Goal: Check status: Check status

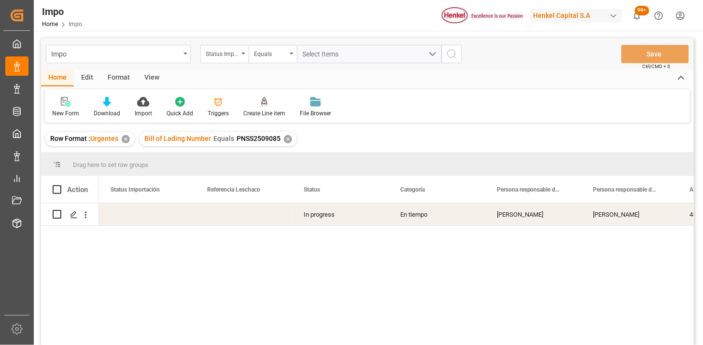
click at [147, 77] on div "View" at bounding box center [151, 78] width 29 height 16
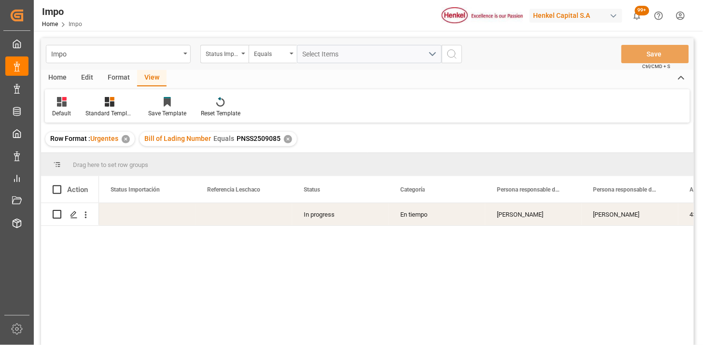
click at [55, 95] on div "Default Standard Templates Save Template Reset Template" at bounding box center [367, 105] width 645 height 33
click at [59, 99] on icon at bounding box center [62, 102] width 10 height 10
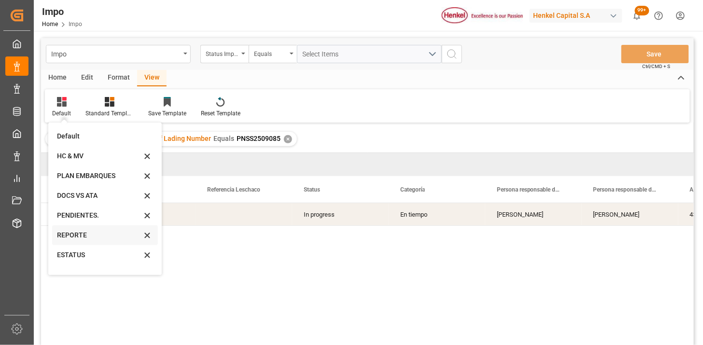
click at [92, 237] on div "REPORTE" at bounding box center [99, 235] width 84 height 10
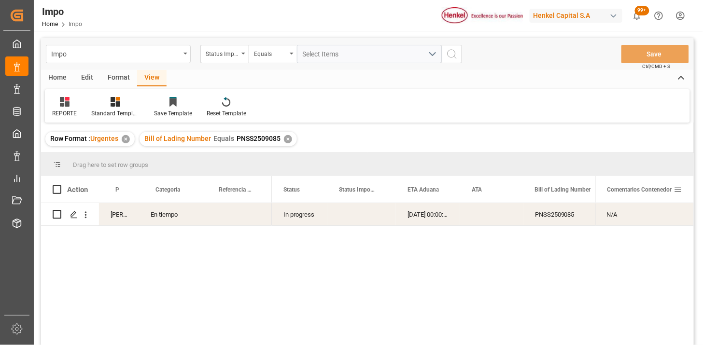
click at [678, 189] on span at bounding box center [678, 189] width 9 height 9
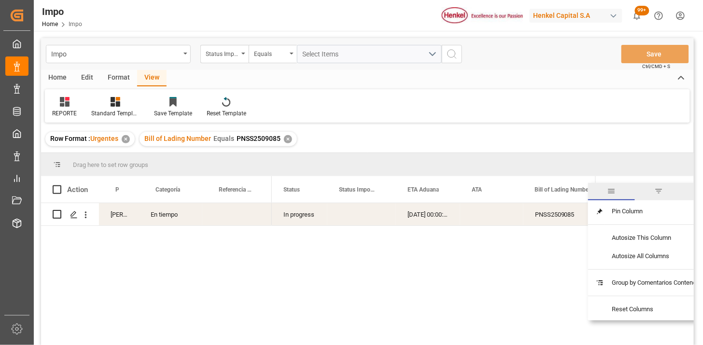
click at [655, 190] on span "filter" at bounding box center [658, 191] width 9 height 9
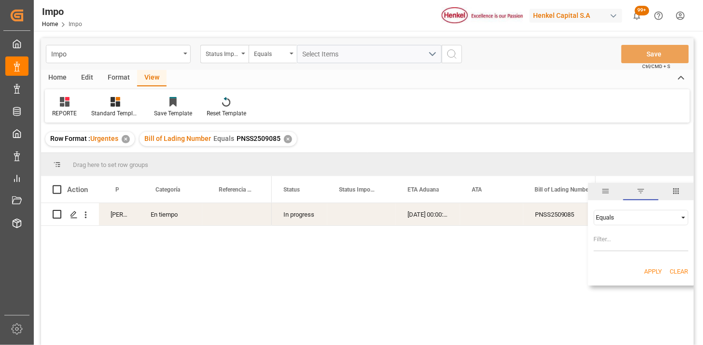
click at [629, 218] on div "Equals" at bounding box center [636, 217] width 81 height 7
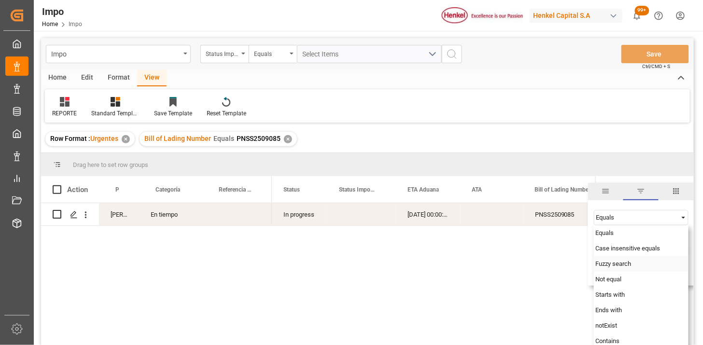
drag, startPoint x: 612, startPoint y: 266, endPoint x: 613, endPoint y: 254, distance: 11.7
click at [612, 264] on span "Fuzzy search" at bounding box center [613, 263] width 36 height 7
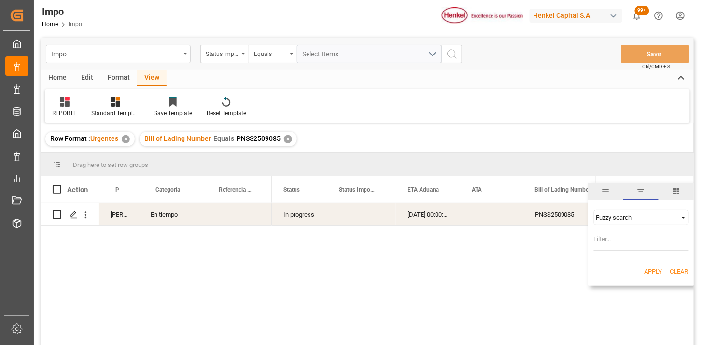
click at [611, 238] on input "Filter Value" at bounding box center [641, 241] width 95 height 19
type input "R1"
click at [645, 271] on button "Apply" at bounding box center [653, 272] width 18 height 10
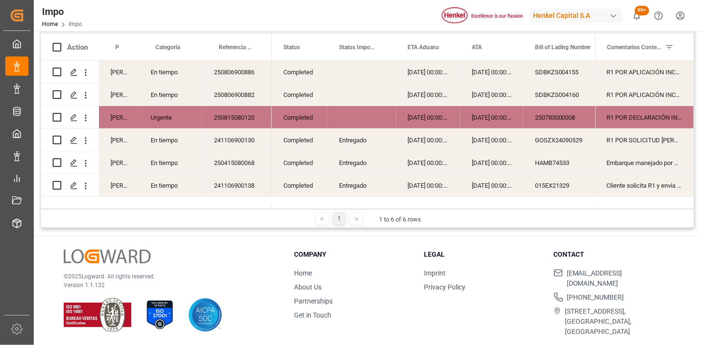
scroll to position [89, 0]
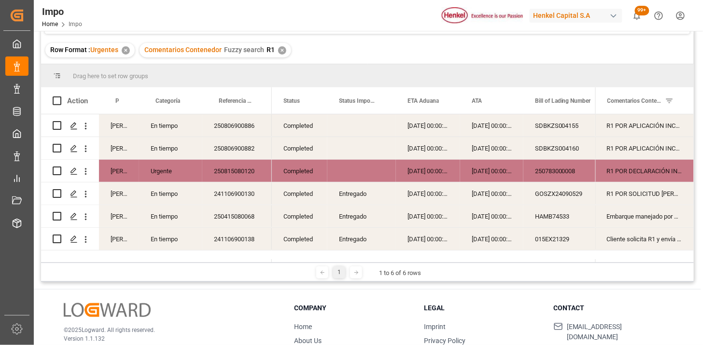
click at [245, 131] on div "250806900886" at bounding box center [236, 125] width 69 height 22
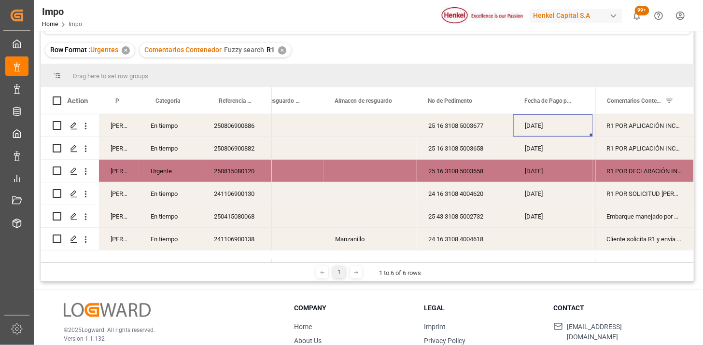
scroll to position [0, 639]
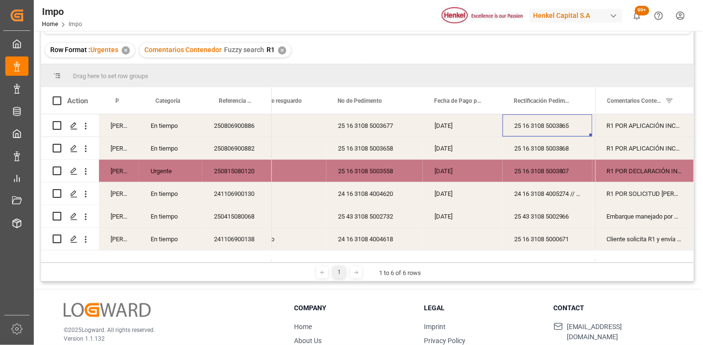
click at [528, 129] on div "25 16 3108 5003865" at bounding box center [547, 125] width 90 height 22
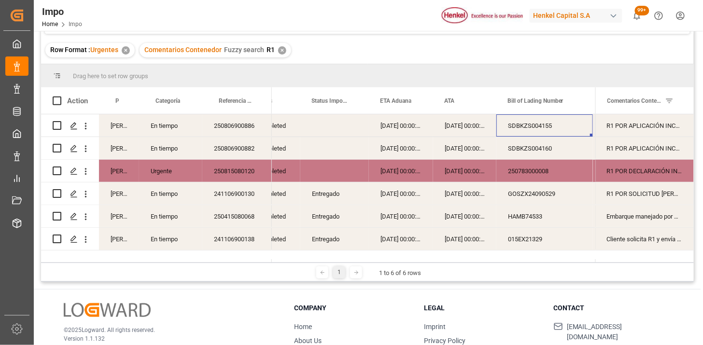
scroll to position [0, 0]
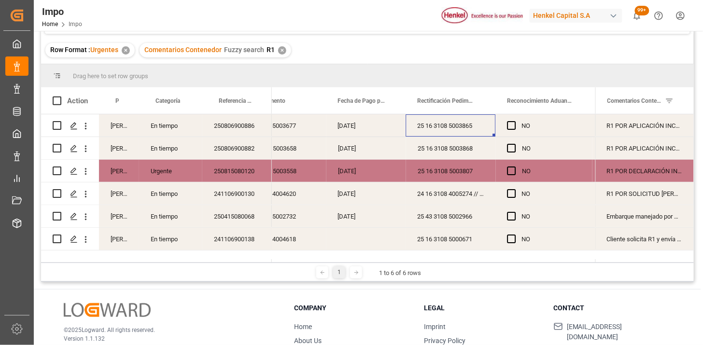
click at [464, 174] on div "25 16 3108 5003807" at bounding box center [451, 171] width 90 height 22
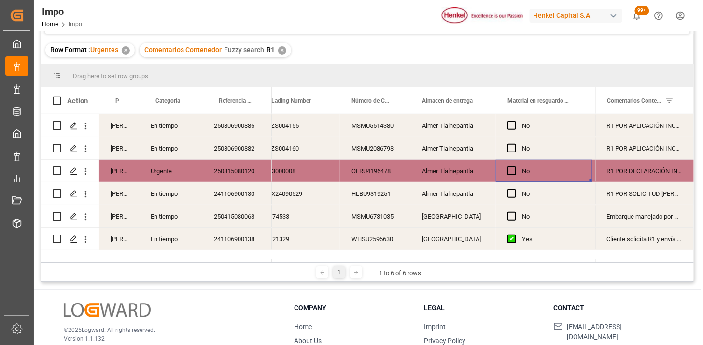
scroll to position [0, 373]
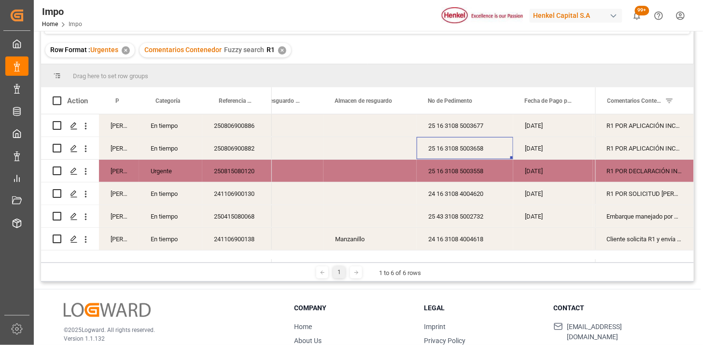
click at [450, 152] on div "25 16 3108 5003658" at bounding box center [464, 148] width 97 height 22
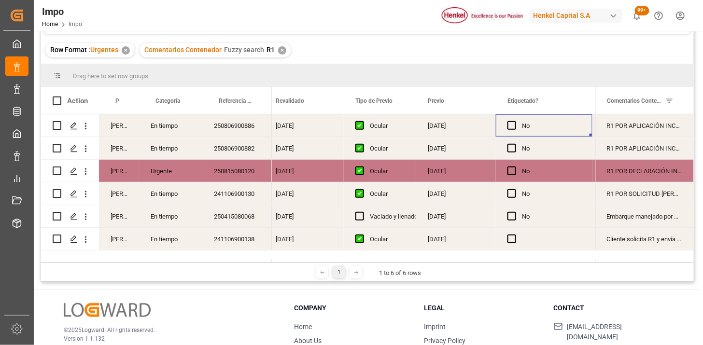
scroll to position [0, 1143]
